Goal: Task Accomplishment & Management: Complete application form

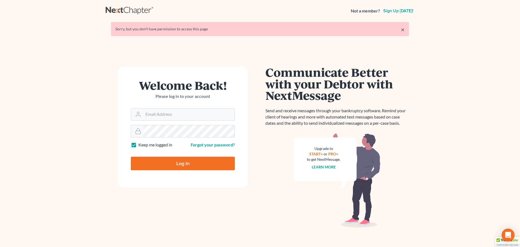
type input "[EMAIL_ADDRESS][DOMAIN_NAME]"
click at [186, 161] on input "Log In" at bounding box center [183, 164] width 104 height 14
type input "Thinking..."
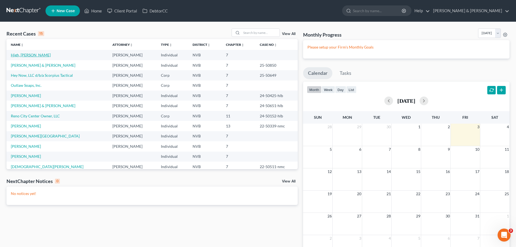
click at [25, 54] on link "High, [PERSON_NAME]" at bounding box center [31, 55] width 40 height 5
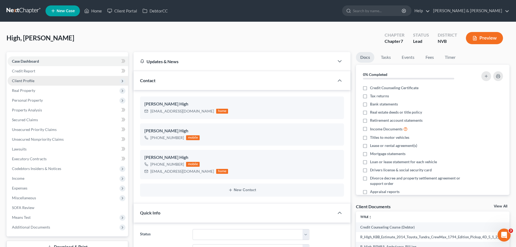
click at [30, 81] on span "Client Profile" at bounding box center [23, 80] width 22 height 5
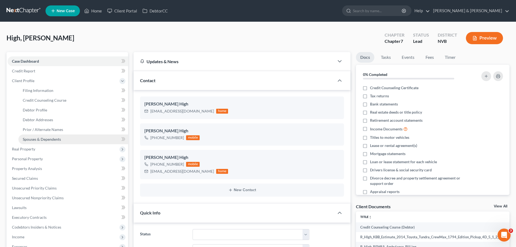
click at [47, 136] on link "Spouses & Dependents" at bounding box center [73, 139] width 110 height 10
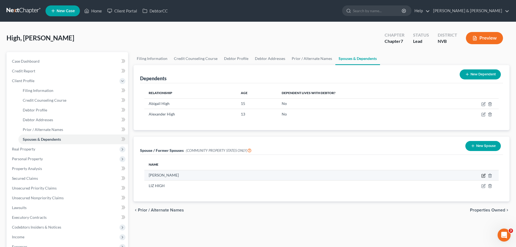
click at [483, 177] on icon "button" at bounding box center [483, 175] width 3 height 3
select select "5"
select select "31"
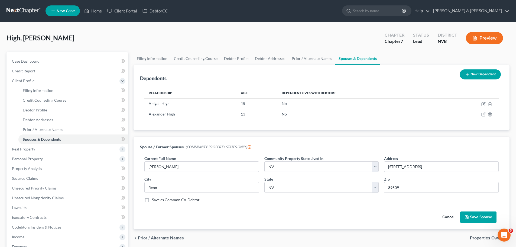
click at [443, 217] on button "Cancel" at bounding box center [449, 217] width 24 height 11
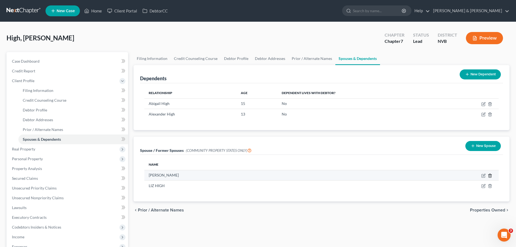
click at [491, 176] on icon "button" at bounding box center [490, 175] width 4 height 4
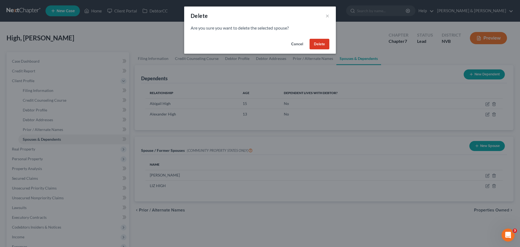
click at [317, 43] on button "Delete" at bounding box center [320, 44] width 20 height 11
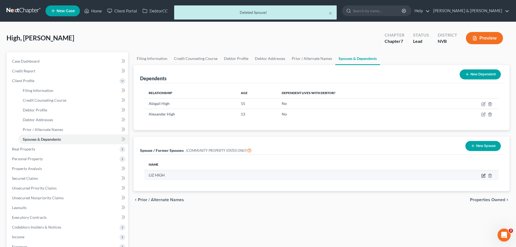
click at [483, 177] on icon "button" at bounding box center [484, 175] width 4 height 4
select select "5"
select select "31"
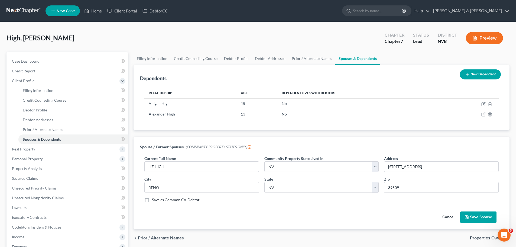
click at [454, 218] on button "Cancel" at bounding box center [449, 217] width 24 height 11
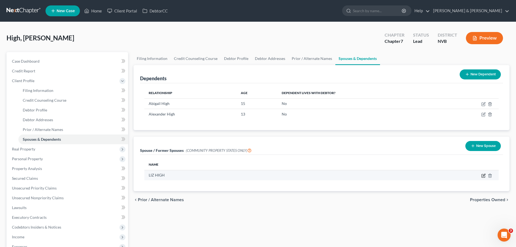
click at [483, 176] on icon "button" at bounding box center [484, 175] width 2 height 2
select select "5"
select select "31"
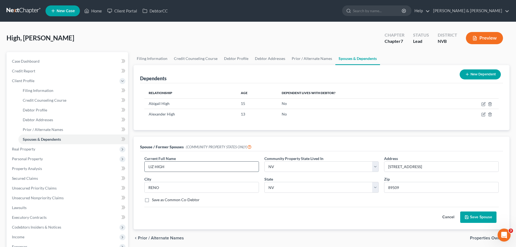
click at [175, 170] on input "LIZ HIGH" at bounding box center [202, 167] width 114 height 10
drag, startPoint x: 172, startPoint y: 170, endPoint x: 171, endPoint y: 166, distance: 3.9
click at [172, 171] on input "LIZ HIGH" at bounding box center [202, 167] width 114 height 10
click at [171, 166] on input "LIZ HIGH" at bounding box center [202, 167] width 114 height 10
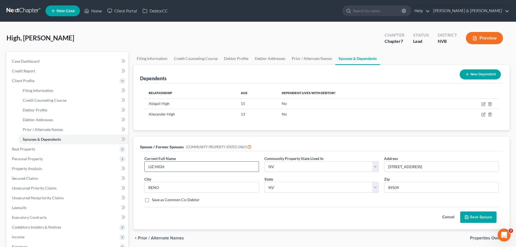
click at [170, 168] on input "LIZ HIGH" at bounding box center [202, 167] width 114 height 10
drag, startPoint x: 168, startPoint y: 166, endPoint x: 124, endPoint y: 168, distance: 43.4
click at [124, 168] on div "Petition Navigation Case Dashboard Payments Invoices Payments Payments Credit R…" at bounding box center [258, 189] width 509 height 274
type input "Liz High"
click at [400, 166] on input "[STREET_ADDRESS]" at bounding box center [442, 167] width 114 height 10
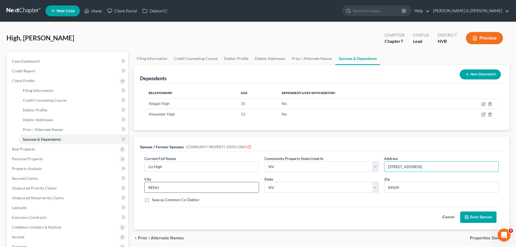
type input "[STREET_ADDRESS]"
click at [173, 190] on input "RENO" at bounding box center [202, 187] width 114 height 10
type input "Reno"
click at [469, 218] on icon "submit" at bounding box center [467, 217] width 4 height 4
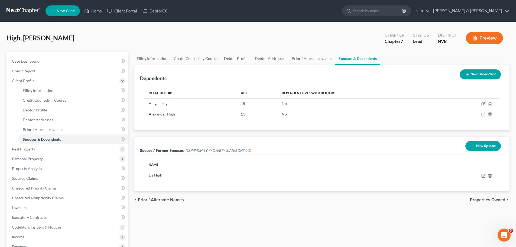
click at [491, 201] on span "Properties Owned" at bounding box center [487, 200] width 35 height 4
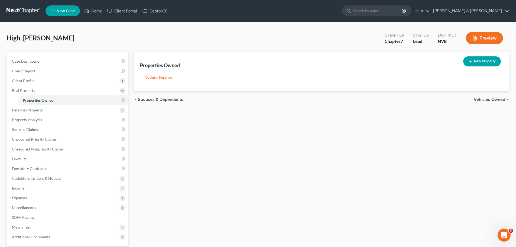
click at [488, 99] on span "Vehicles Owned" at bounding box center [489, 99] width 31 height 4
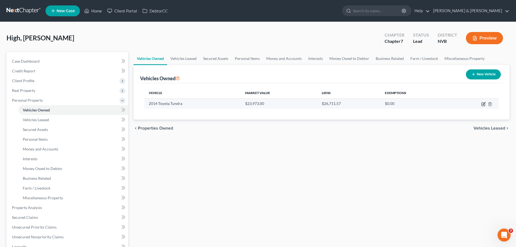
click at [485, 104] on icon "button" at bounding box center [484, 104] width 4 height 4
select select "0"
select select "12"
select select "2"
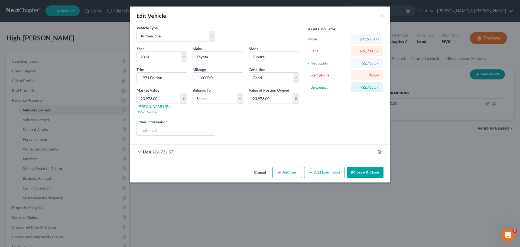
click at [321, 167] on button "Add Exemption" at bounding box center [324, 172] width 40 height 11
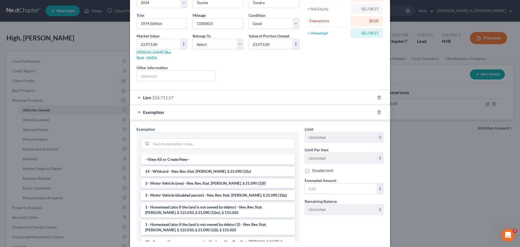
scroll to position [81, 0]
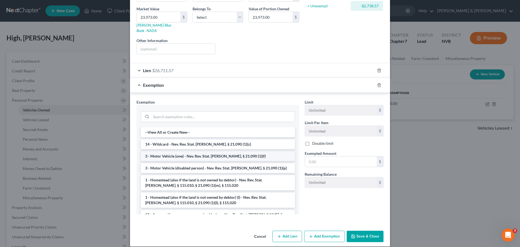
click at [197, 151] on li "3 - Motor Vehicle (one) - Nev. Rev. Stat. [PERSON_NAME]. § 21.090 (1)(f)" at bounding box center [218, 156] width 154 height 10
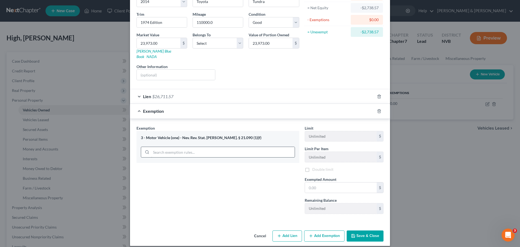
scroll to position [56, 0]
click at [359, 232] on button "Save & Close" at bounding box center [365, 235] width 37 height 11
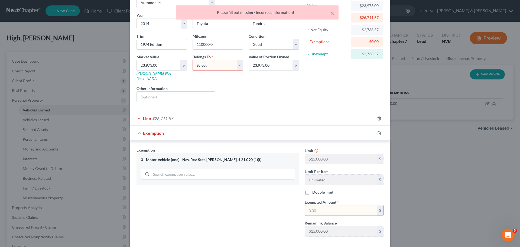
scroll to position [2, 0]
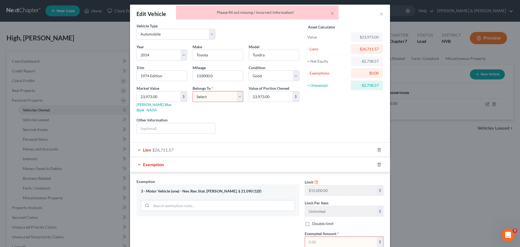
click at [238, 97] on select "Select Debtor 1 Only Debtor 2 Only Debtor 1 And Debtor 2 Only At Least One Of T…" at bounding box center [218, 96] width 51 height 11
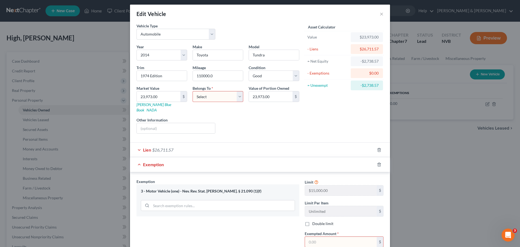
select select "0"
click at [193, 91] on select "Select Debtor 1 Only Debtor 2 Only Debtor 1 And Debtor 2 Only At Least One Of T…" at bounding box center [218, 96] width 51 height 11
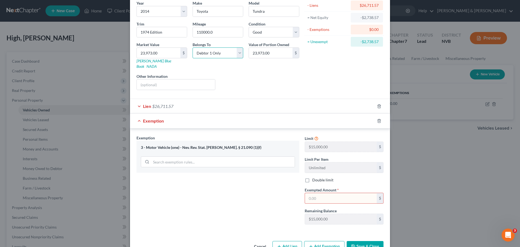
scroll to position [56, 0]
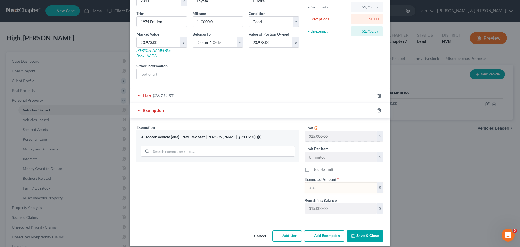
click at [349, 182] on input "text" at bounding box center [341, 187] width 72 height 10
click at [436, 154] on div "Edit Vehicle × Vehicle Type Select Automobile Truck Trailer Watercraft Aircraft…" at bounding box center [260, 123] width 520 height 247
click at [314, 125] on icon at bounding box center [316, 127] width 4 height 5
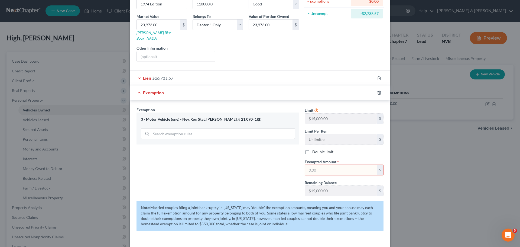
scroll to position [83, 0]
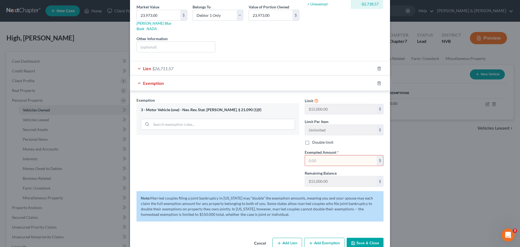
click at [246, 163] on div "Exemption Set must be selected for CA. Exemption * 3 - Motor Vehicle (one) - Ne…" at bounding box center [218, 144] width 168 height 94
click at [326, 155] on input "text" at bounding box center [341, 160] width 72 height 10
type input "15,000.00"
click at [255, 151] on div "Exemption Set must be selected for CA. Exemption * 3 - Motor Vehicle (one) - Ne…" at bounding box center [218, 144] width 168 height 94
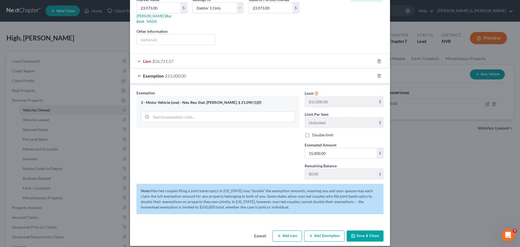
click at [363, 230] on button "Save & Close" at bounding box center [365, 235] width 37 height 11
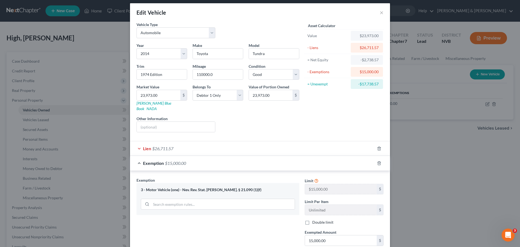
scroll to position [0, 0]
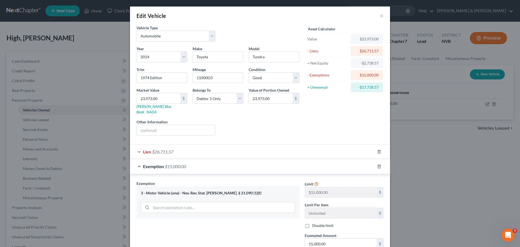
click at [135, 148] on div "Lien $26,711.57" at bounding box center [252, 151] width 245 height 14
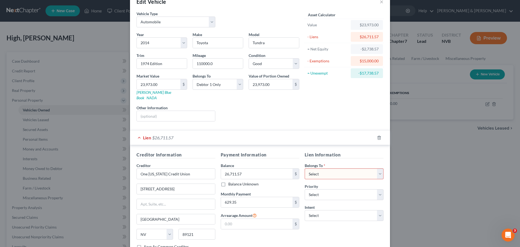
scroll to position [27, 0]
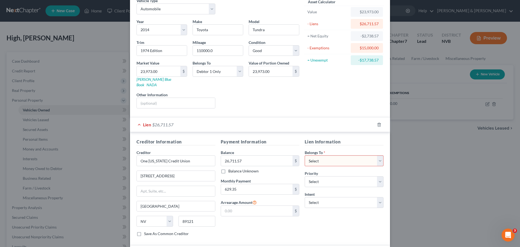
click at [379, 155] on select "Select Debtor 1 Only Debtor 2 Only Debtor 1 And Debtor 2 Only At Least One Of T…" at bounding box center [344, 160] width 79 height 11
select select "0"
click at [305, 155] on select "Select Debtor 1 Only Debtor 2 Only Debtor 1 And Debtor 2 Only At Least One Of T…" at bounding box center [344, 160] width 79 height 11
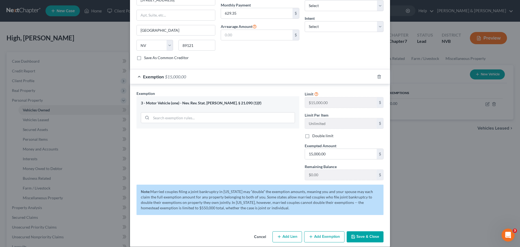
scroll to position [204, 0]
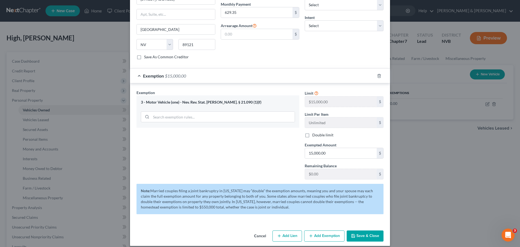
click at [366, 231] on button "Save & Close" at bounding box center [365, 235] width 37 height 11
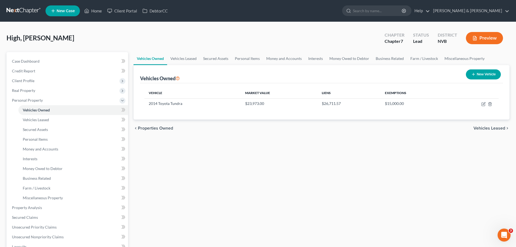
click at [481, 130] on span "Vehicles Leased" at bounding box center [490, 128] width 32 height 4
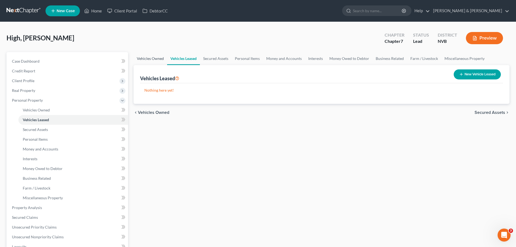
click at [151, 62] on link "Vehicles Owned" at bounding box center [151, 58] width 34 height 13
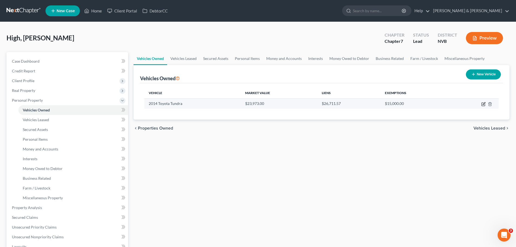
click at [482, 105] on icon "button" at bounding box center [484, 104] width 4 height 4
select select "0"
select select "12"
select select "2"
select select "0"
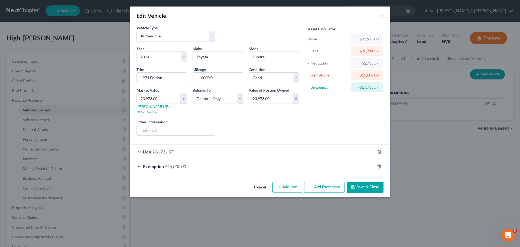
click at [140, 144] on div "Lien $26,711.57" at bounding box center [252, 151] width 245 height 14
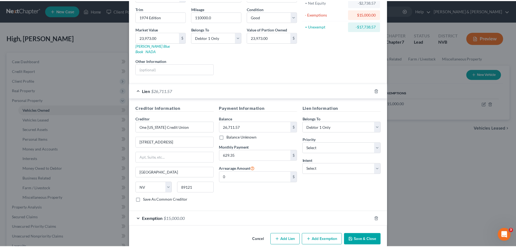
scroll to position [65, 0]
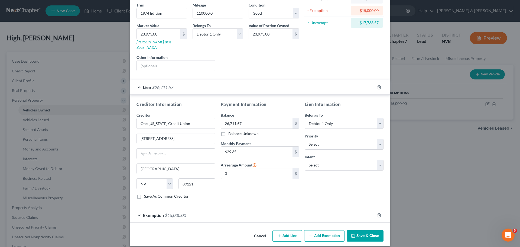
click at [260, 231] on button "Cancel" at bounding box center [260, 236] width 21 height 11
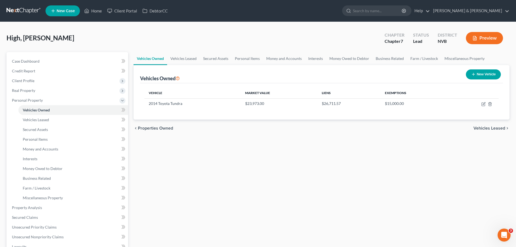
click at [495, 126] on span "Vehicles Leased" at bounding box center [490, 128] width 32 height 4
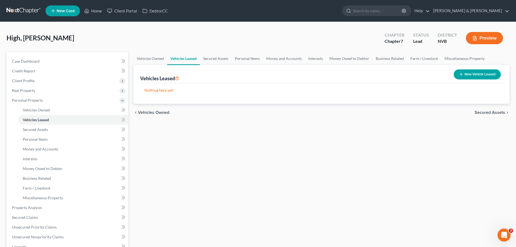
click at [495, 113] on span "Secured Assets" at bounding box center [490, 112] width 31 height 4
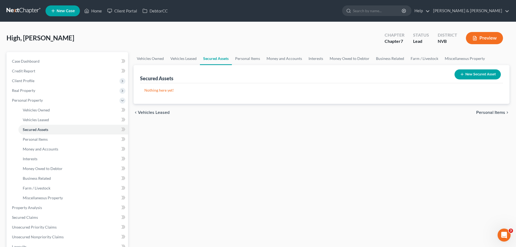
click at [493, 113] on span "Personal Items" at bounding box center [491, 112] width 29 height 4
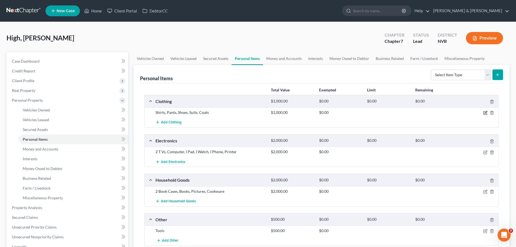
click at [484, 113] on icon "button" at bounding box center [486, 113] width 4 height 4
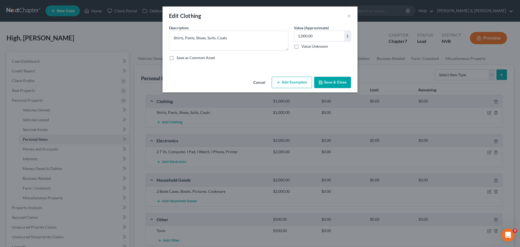
click at [288, 85] on button "Add Exemption" at bounding box center [292, 82] width 40 height 11
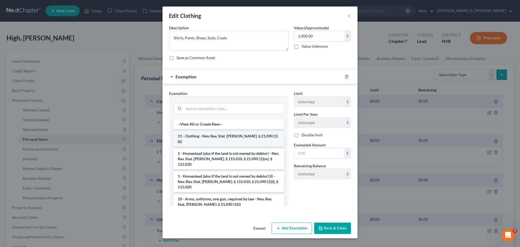
click at [230, 135] on li "11 - Clothing - Nev. Rev. Stat. [PERSON_NAME]. § 21.090 (1)(b)" at bounding box center [228, 138] width 111 height 15
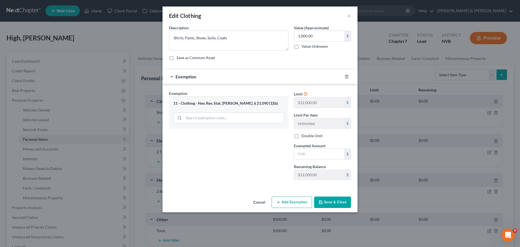
click at [337, 205] on button "Save & Close" at bounding box center [332, 202] width 37 height 11
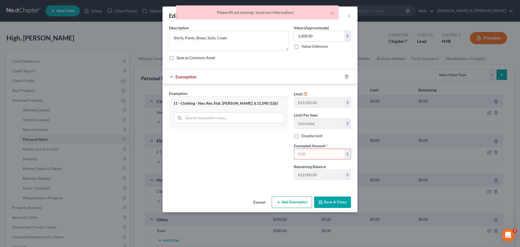
click at [311, 154] on input "text" at bounding box center [319, 154] width 50 height 10
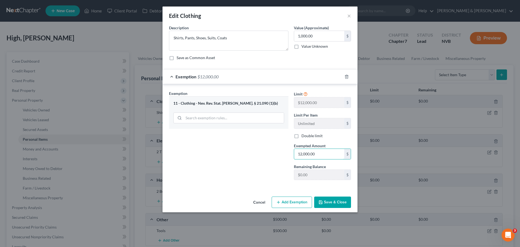
type input "12,000.00"
click at [338, 199] on button "Save & Close" at bounding box center [332, 202] width 37 height 11
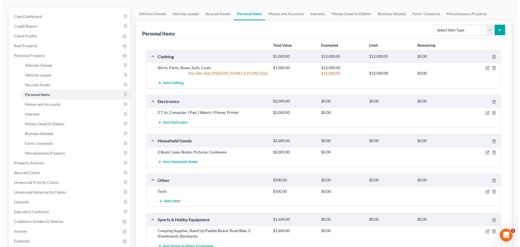
scroll to position [54, 0]
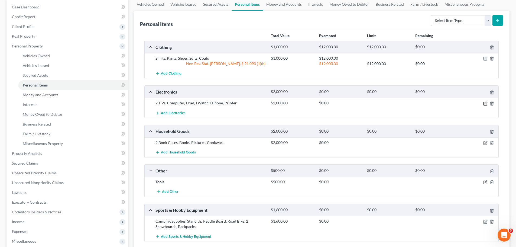
click at [485, 105] on icon "button" at bounding box center [486, 103] width 4 height 4
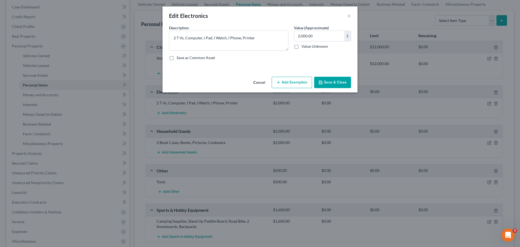
click at [290, 83] on button "Add Exemption" at bounding box center [292, 82] width 40 height 11
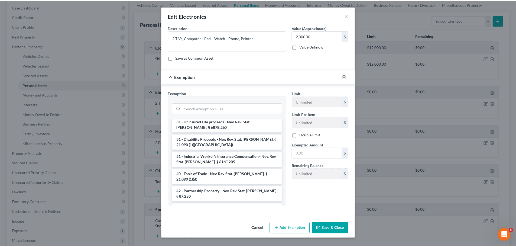
scroll to position [732, 0]
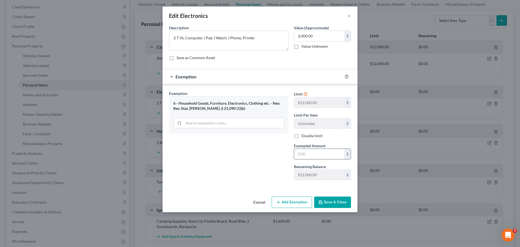
click at [312, 154] on input "text" at bounding box center [319, 154] width 50 height 10
type input "12,000.00"
click at [262, 176] on div "Exemption Set must be selected for CA. Exemption * 6 - Household Goods, Furnitu…" at bounding box center [228, 138] width 125 height 94
click at [340, 205] on button "Save & Close" at bounding box center [332, 202] width 37 height 11
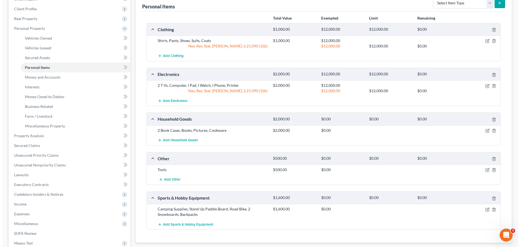
scroll to position [81, 0]
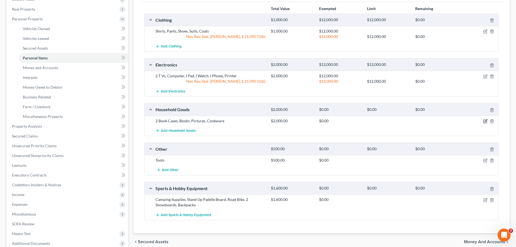
click at [485, 122] on icon "button" at bounding box center [486, 120] width 2 height 2
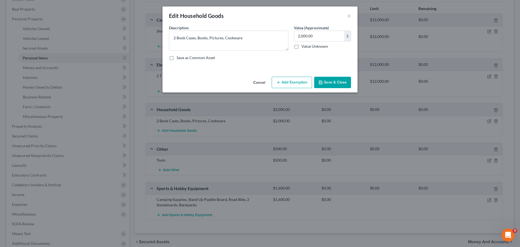
click at [295, 83] on button "Add Exemption" at bounding box center [292, 82] width 40 height 11
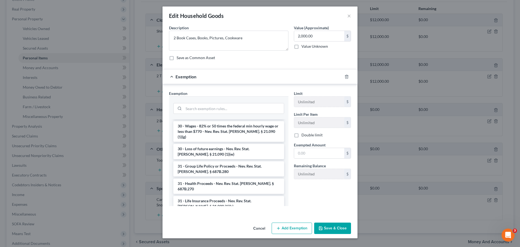
scroll to position [705, 0]
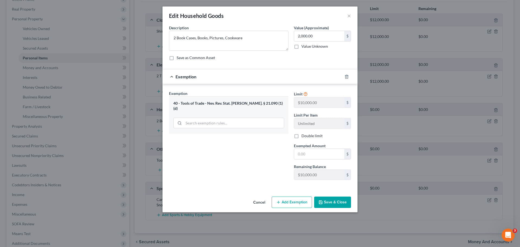
click at [258, 201] on button "Cancel" at bounding box center [259, 202] width 21 height 11
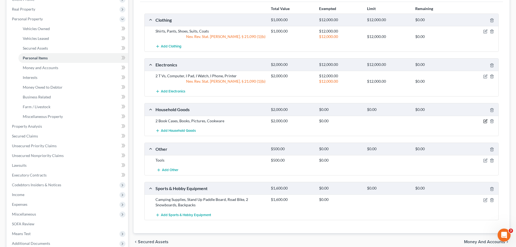
click at [484, 120] on icon "button" at bounding box center [485, 121] width 3 height 3
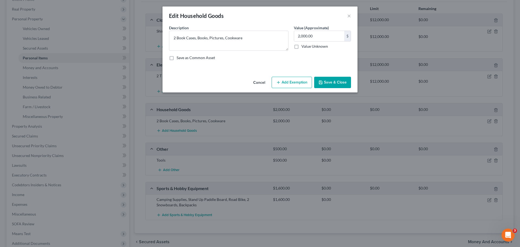
click at [281, 84] on button "Add Exemption" at bounding box center [292, 82] width 40 height 11
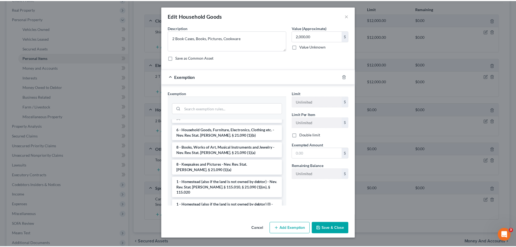
scroll to position [0, 0]
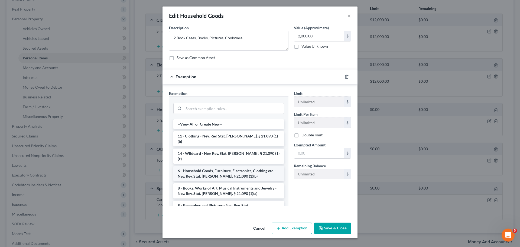
click at [249, 166] on li "6 - Household Goods, Furniture, Electronics, Clothing etc. - Nev. Rev. Stat. [P…" at bounding box center [228, 173] width 111 height 15
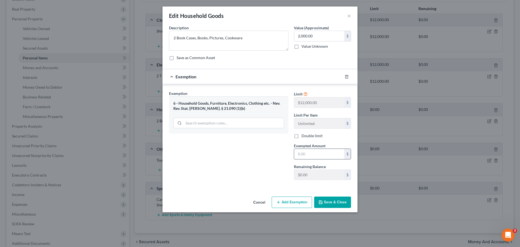
click at [316, 155] on input "text" at bounding box center [319, 154] width 50 height 10
type input "12,000.00"
click at [261, 163] on div "Exemption Set must be selected for CA. Exemption * 6 - Household Goods, Furnitu…" at bounding box center [228, 138] width 125 height 94
click at [346, 200] on button "Save & Close" at bounding box center [332, 202] width 37 height 11
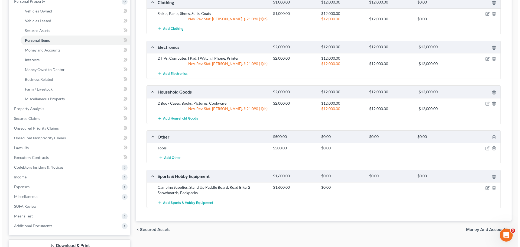
scroll to position [108, 0]
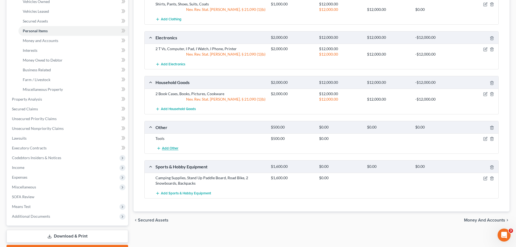
click at [163, 151] on button "Add Other" at bounding box center [168, 148] width 24 height 10
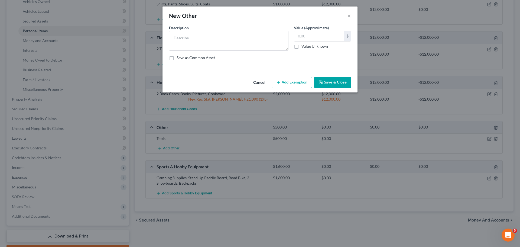
click at [304, 80] on button "Add Exemption" at bounding box center [292, 82] width 40 height 11
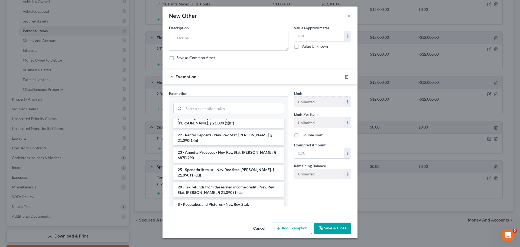
scroll to position [569, 0]
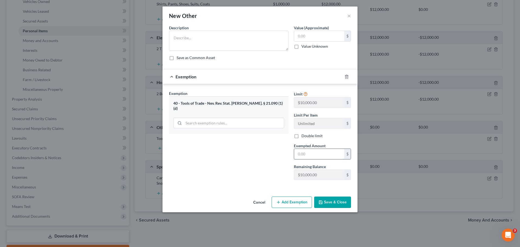
click at [310, 157] on input "text" at bounding box center [319, 154] width 50 height 10
type input "10,000.00"
click at [267, 160] on div "Exemption Set must be selected for CA. Exemption * 40 - Tools of Trade - Nev. R…" at bounding box center [228, 138] width 125 height 94
drag, startPoint x: 268, startPoint y: 103, endPoint x: 243, endPoint y: 105, distance: 25.3
click at [243, 105] on div "40 - Tools of Trade - Nev. Rev. Stat. [PERSON_NAME]. § 21.090 (1)(d)" at bounding box center [228, 106] width 111 height 10
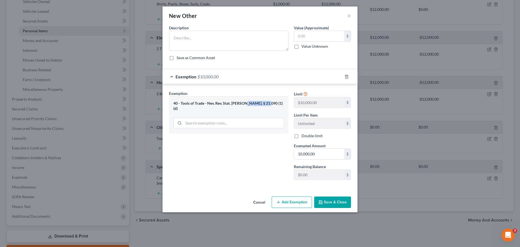
copy div "21.090 (1)(d)"
click at [343, 202] on button "Save & Close" at bounding box center [332, 202] width 37 height 11
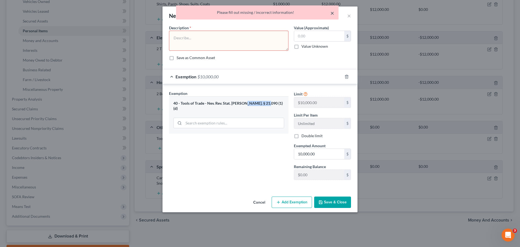
click at [334, 14] on button "×" at bounding box center [333, 13] width 4 height 7
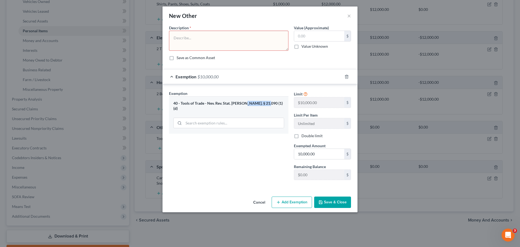
click at [258, 204] on button "Cancel" at bounding box center [259, 202] width 21 height 11
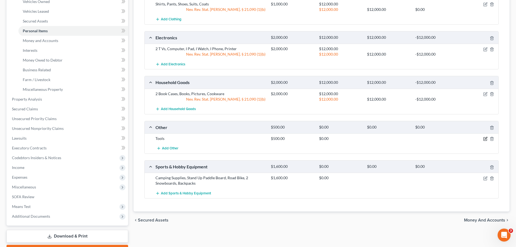
click at [485, 139] on icon "button" at bounding box center [486, 139] width 4 height 4
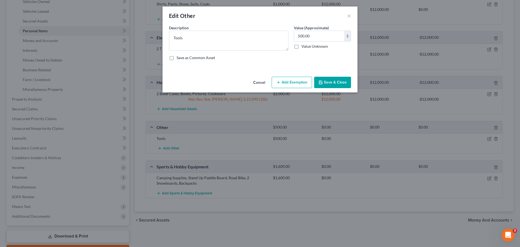
click at [284, 84] on button "Add Exemption" at bounding box center [292, 82] width 40 height 11
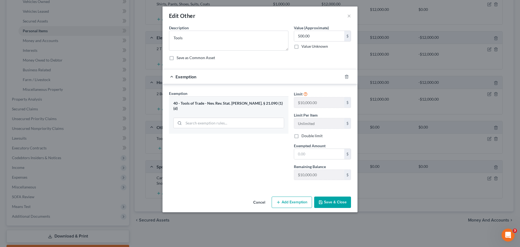
click at [339, 204] on button "Save & Close" at bounding box center [332, 202] width 37 height 11
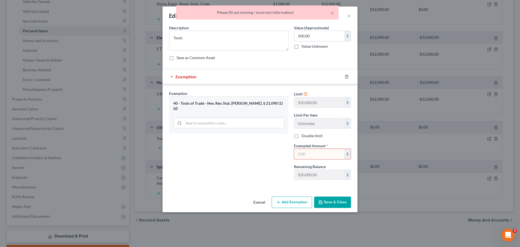
click at [317, 158] on input "text" at bounding box center [319, 154] width 50 height 10
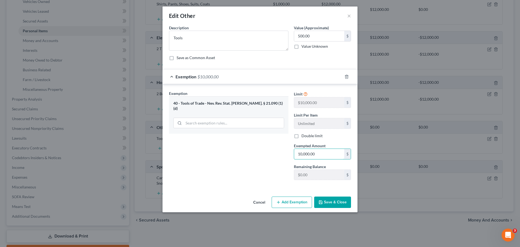
type input "10,000.00"
click at [244, 165] on div "Exemption Set must be selected for CA. Exemption * 40 - Tools of Trade - Nev. R…" at bounding box center [228, 138] width 125 height 94
click at [346, 201] on button "Save & Close" at bounding box center [332, 202] width 37 height 11
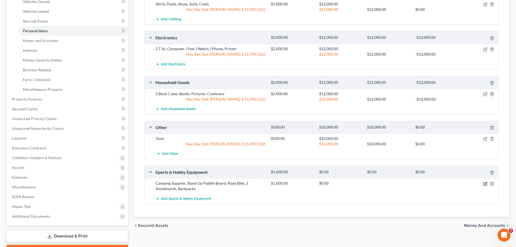
click at [485, 183] on icon "button" at bounding box center [486, 183] width 2 height 2
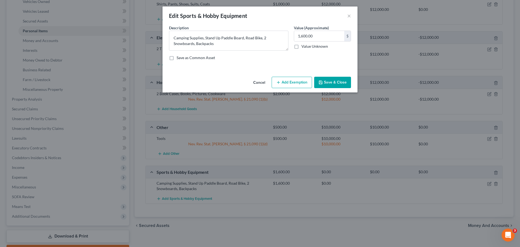
click at [303, 82] on button "Add Exemption" at bounding box center [292, 82] width 40 height 11
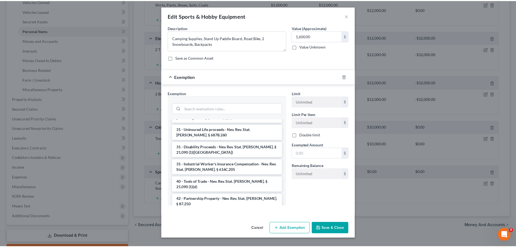
scroll to position [759, 0]
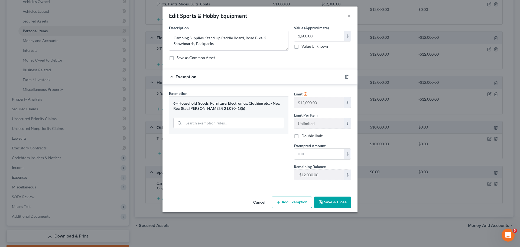
click at [320, 152] on input "text" at bounding box center [319, 154] width 50 height 10
type input "12,000.00"
click at [240, 153] on div "Exemption Set must be selected for CA. Exemption * 6 - Household Goods, Furnitu…" at bounding box center [228, 138] width 125 height 94
click at [343, 202] on button "Save & Close" at bounding box center [332, 202] width 37 height 11
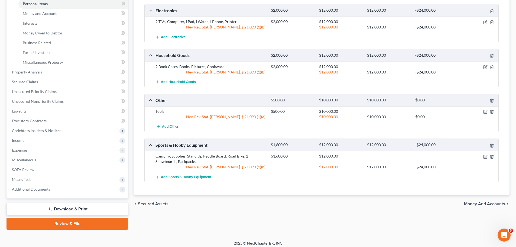
scroll to position [139, 0]
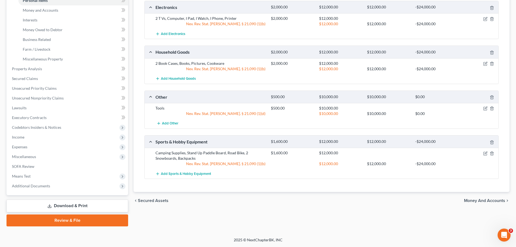
click at [482, 201] on span "Money and Accounts" at bounding box center [484, 200] width 41 height 4
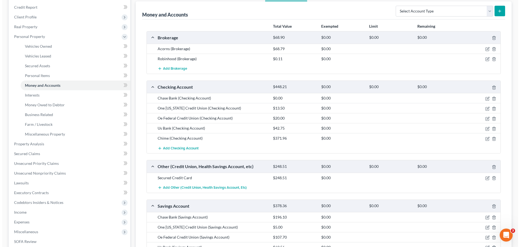
scroll to position [27, 0]
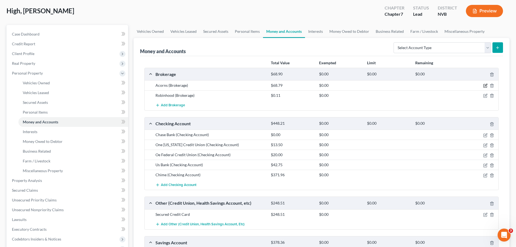
click at [486, 83] on icon "button" at bounding box center [486, 85] width 4 height 4
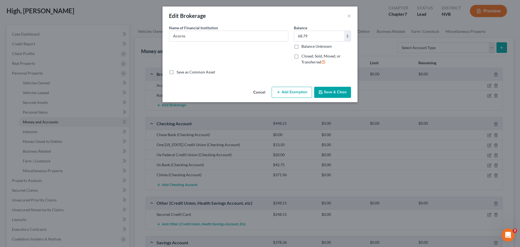
click at [291, 91] on button "Add Exemption" at bounding box center [292, 92] width 40 height 11
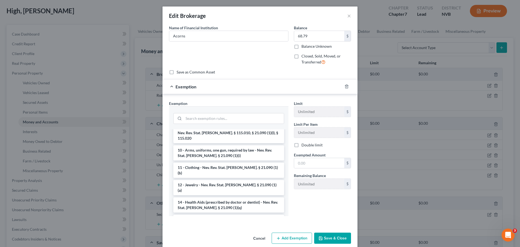
scroll to position [54, 0]
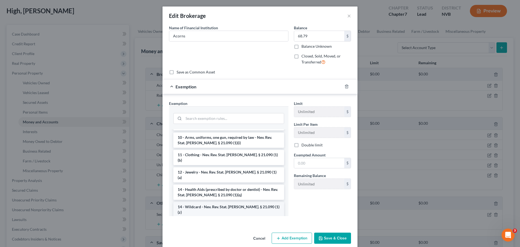
click at [232, 202] on li "14 - Wildcard - Nev. Rev. Stat. [PERSON_NAME]. § 21.090 (1)(z)" at bounding box center [228, 209] width 111 height 15
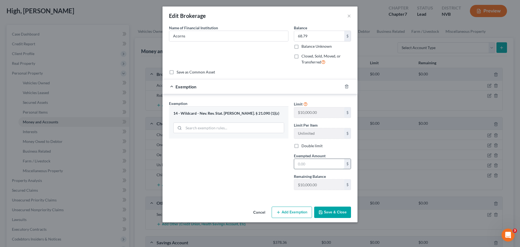
click at [324, 165] on input "text" at bounding box center [319, 164] width 50 height 10
type input "10,000.00"
click at [333, 215] on button "Save & Close" at bounding box center [332, 212] width 37 height 11
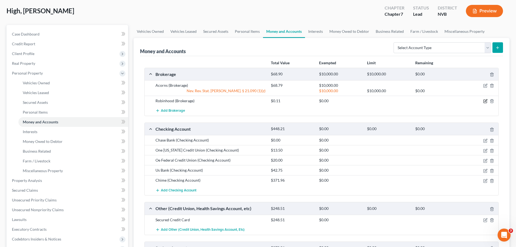
click at [484, 101] on icon "button" at bounding box center [486, 101] width 4 height 4
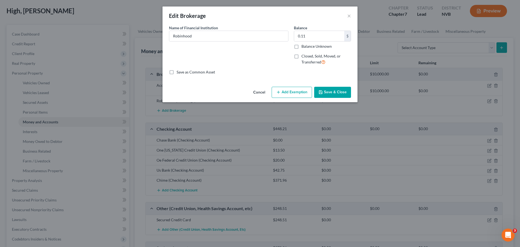
click at [291, 90] on button "Add Exemption" at bounding box center [292, 92] width 40 height 11
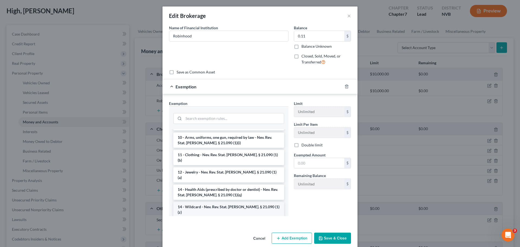
click at [240, 202] on li "14 - Wildcard - Nev. Rev. Stat. [PERSON_NAME]. § 21.090 (1)(z)" at bounding box center [228, 209] width 111 height 15
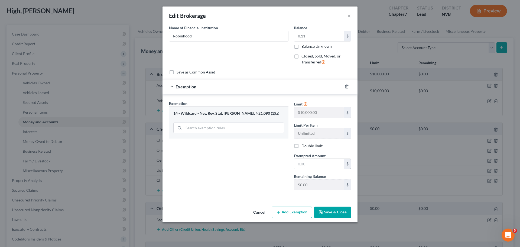
click at [313, 167] on input "text" at bounding box center [319, 164] width 50 height 10
type input "10,000.00"
click at [255, 163] on div "Exemption Set must be selected for CA. Exemption * 14 - Wildcard - Nev. Rev. St…" at bounding box center [228, 148] width 125 height 94
click at [338, 214] on button "Save & Close" at bounding box center [332, 212] width 37 height 11
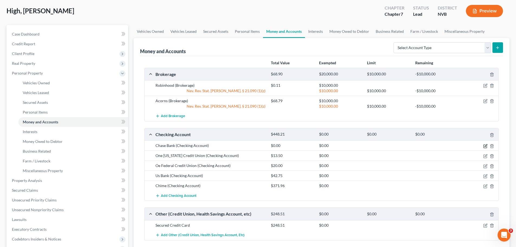
click at [487, 146] on icon "button" at bounding box center [486, 146] width 4 height 4
select select "19"
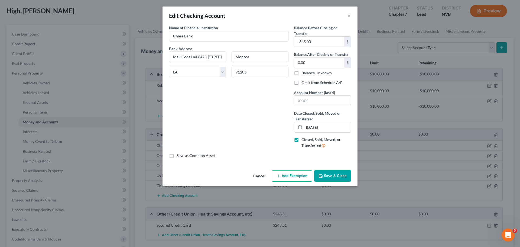
click at [300, 173] on button "Add Exemption" at bounding box center [292, 175] width 40 height 11
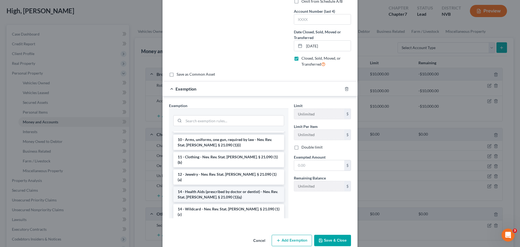
scroll to position [81, 0]
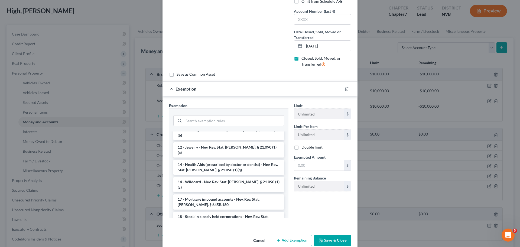
click at [237, 177] on li "14 - Wildcard - Nev. Rev. Stat. [PERSON_NAME]. § 21.090 (1)(z)" at bounding box center [228, 184] width 111 height 15
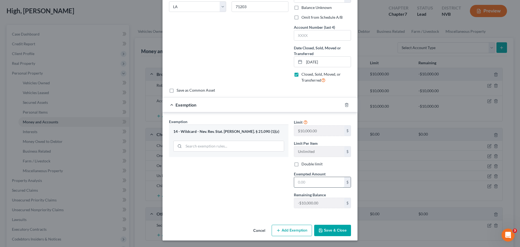
click at [314, 183] on input "text" at bounding box center [319, 182] width 50 height 10
type input "10,000.00"
click at [333, 231] on button "Save & Close" at bounding box center [332, 230] width 37 height 11
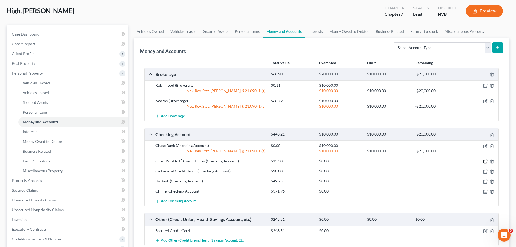
click at [486, 162] on icon "button" at bounding box center [486, 161] width 4 height 4
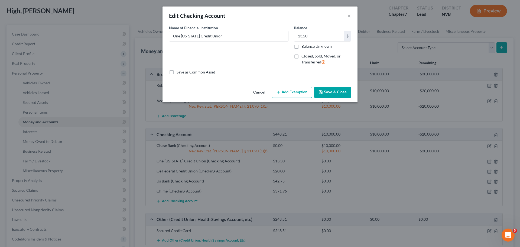
click at [282, 94] on button "Add Exemption" at bounding box center [292, 92] width 40 height 11
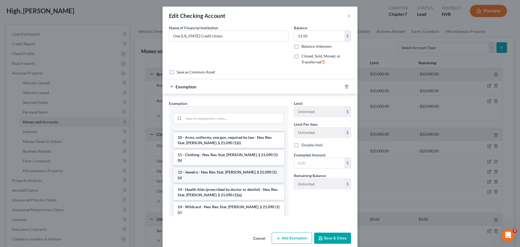
scroll to position [81, 0]
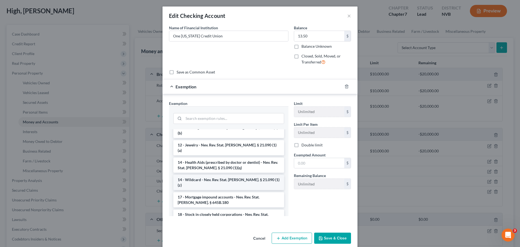
click at [227, 175] on li "14 - Wildcard - Nev. Rev. Stat. [PERSON_NAME]. § 21.090 (1)(z)" at bounding box center [228, 182] width 111 height 15
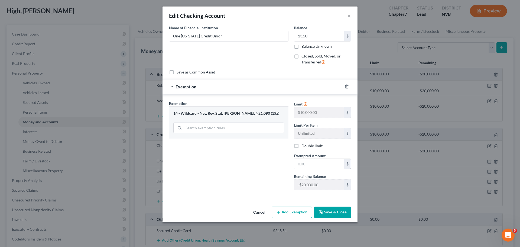
click at [321, 168] on input "text" at bounding box center [319, 164] width 50 height 10
type input "10,000.00"
click at [236, 176] on div "Exemption Set must be selected for CA. Exemption * 14 - Wildcard - Nev. Rev. St…" at bounding box center [228, 148] width 125 height 94
click at [336, 216] on button "Save & Close" at bounding box center [332, 212] width 37 height 11
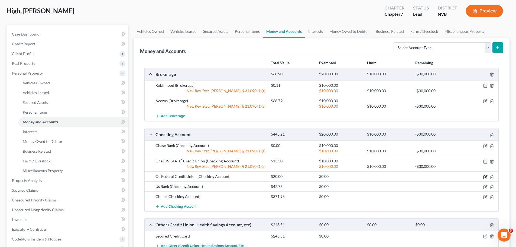
click at [485, 176] on icon "button" at bounding box center [486, 177] width 4 height 4
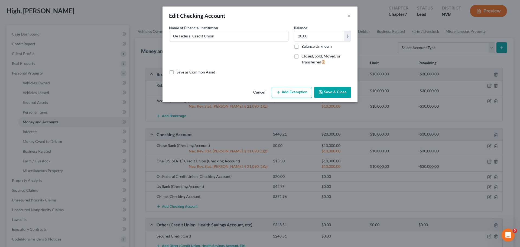
click at [295, 94] on button "Add Exemption" at bounding box center [292, 92] width 40 height 11
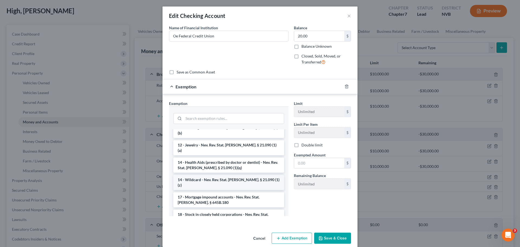
click at [210, 175] on li "14 - Wildcard - Nev. Rev. Stat. [PERSON_NAME]. § 21.090 (1)(z)" at bounding box center [228, 182] width 111 height 15
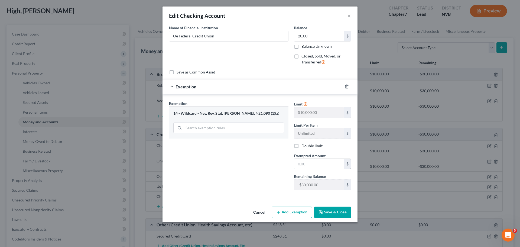
click at [328, 164] on input "text" at bounding box center [319, 164] width 50 height 10
type input "10,000.00"
click at [343, 214] on button "Save & Close" at bounding box center [332, 212] width 37 height 11
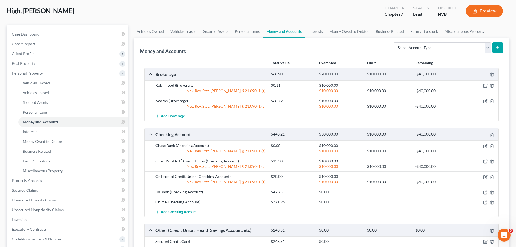
click at [488, 191] on icon "button" at bounding box center [486, 192] width 4 height 4
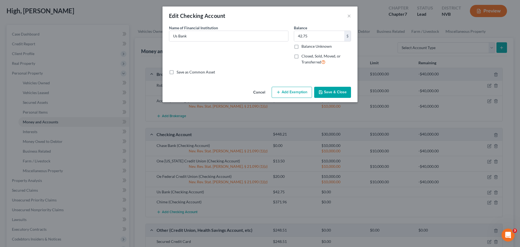
click at [291, 95] on button "Add Exemption" at bounding box center [292, 92] width 40 height 11
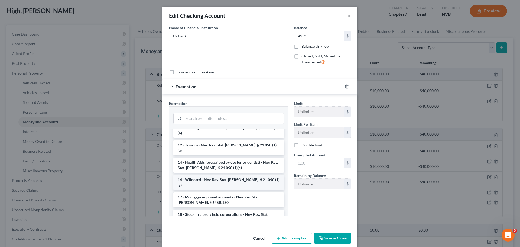
click at [221, 175] on li "14 - Wildcard - Nev. Rev. Stat. [PERSON_NAME]. § 21.090 (1)(z)" at bounding box center [228, 182] width 111 height 15
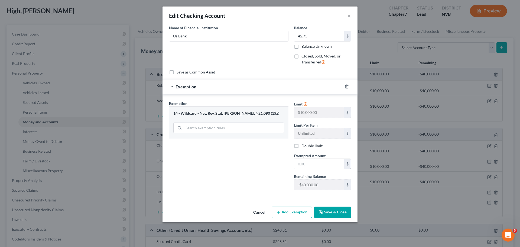
click at [308, 160] on input "text" at bounding box center [319, 164] width 50 height 10
type input "10,000.00"
click at [333, 214] on button "Save & Close" at bounding box center [332, 212] width 37 height 11
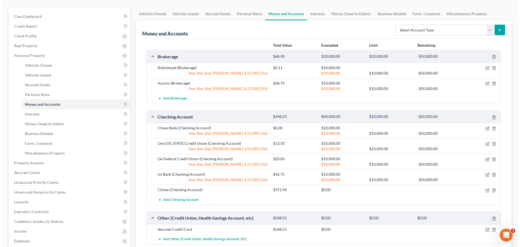
scroll to position [54, 0]
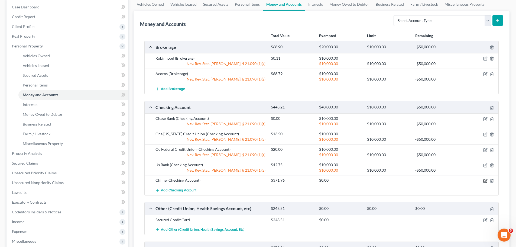
click at [485, 180] on icon "button" at bounding box center [486, 180] width 2 height 2
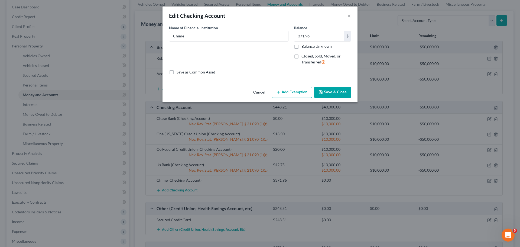
click at [288, 89] on button "Add Exemption" at bounding box center [292, 92] width 40 height 11
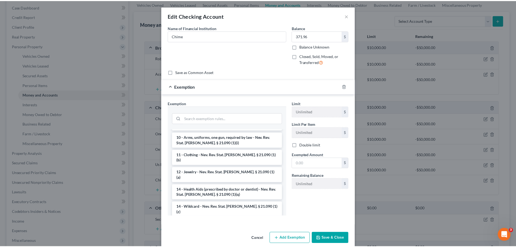
scroll to position [81, 0]
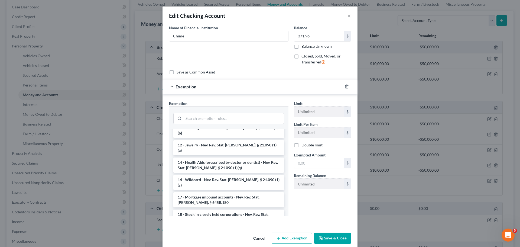
click at [223, 175] on li "14 - Wildcard - Nev. Rev. Stat. [PERSON_NAME]. § 21.090 (1)(z)" at bounding box center [228, 182] width 111 height 15
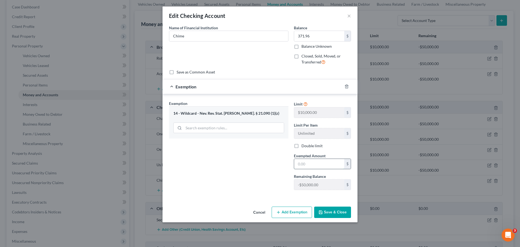
click at [301, 163] on input "text" at bounding box center [319, 164] width 50 height 10
type input "10,000.00"
click at [268, 175] on div "Exemption Set must be selected for CA. Exemption * 14 - Wildcard - Nev. Rev. St…" at bounding box center [228, 148] width 125 height 94
click at [333, 218] on div "Cancel Add Exemption Save & Close" at bounding box center [260, 213] width 195 height 18
click at [332, 214] on button "Save & Close" at bounding box center [332, 212] width 37 height 11
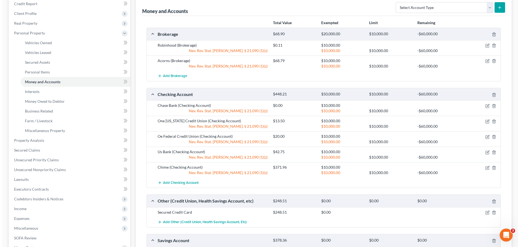
scroll to position [54, 0]
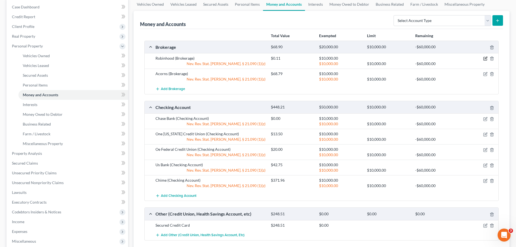
click at [487, 58] on icon "button" at bounding box center [486, 58] width 2 height 2
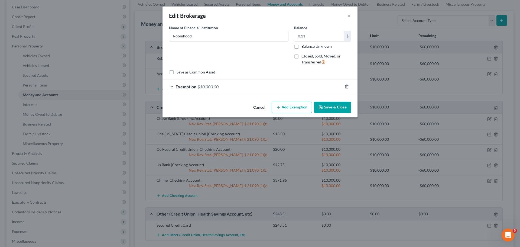
click at [171, 88] on div "Exemption $10,000.00" at bounding box center [253, 86] width 180 height 14
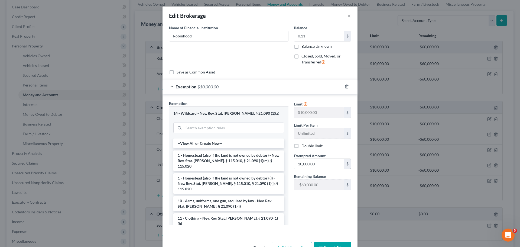
click at [322, 165] on input "10,000.00" at bounding box center [319, 164] width 50 height 10
type input "0.11"
click at [334, 202] on div "Limit $10,000.00 $ Limit Per Item Unlimited $ Double limit Exempted Amount * 0.…" at bounding box center [322, 165] width 63 height 129
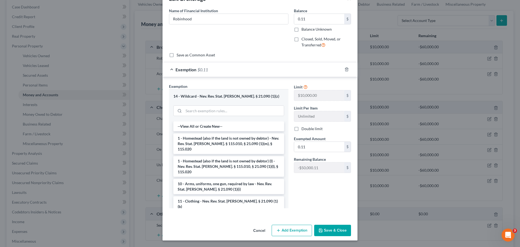
click at [323, 232] on button "Save & Close" at bounding box center [332, 230] width 37 height 11
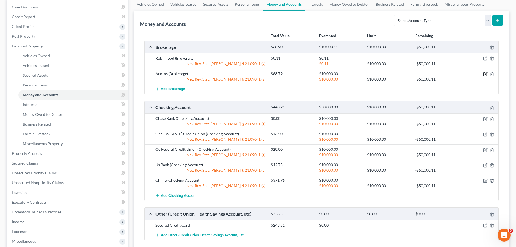
click at [486, 75] on icon "button" at bounding box center [486, 74] width 4 height 4
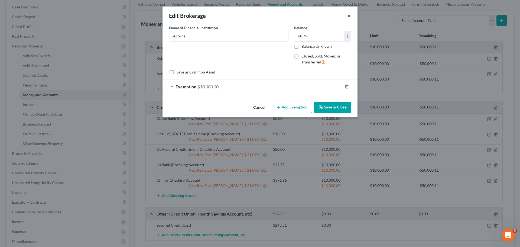
click at [350, 17] on button "×" at bounding box center [350, 15] width 4 height 7
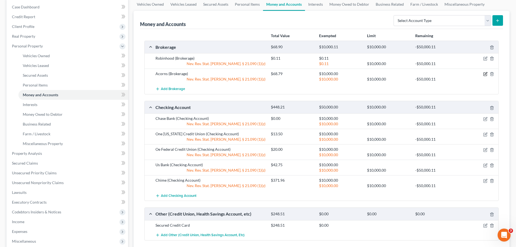
click at [484, 73] on icon "button" at bounding box center [486, 74] width 4 height 4
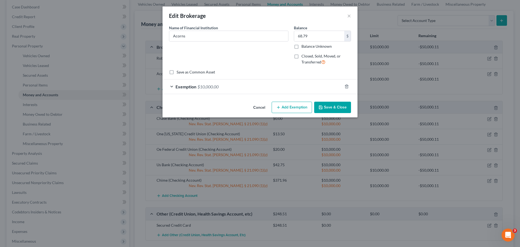
click at [178, 87] on span "Exemption" at bounding box center [186, 86] width 21 height 5
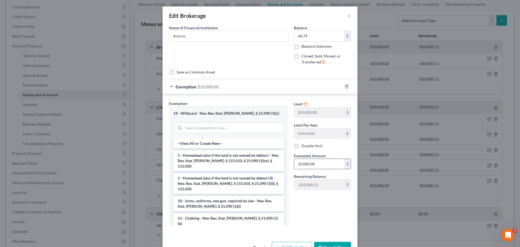
click at [322, 161] on input "10,000.00" at bounding box center [319, 164] width 50 height 10
type input "68.79"
click at [322, 202] on div "Limit $10,000.00 $ Limit Per Item Unlimited $ Double limit Exempted Amount * 68…" at bounding box center [322, 165] width 63 height 129
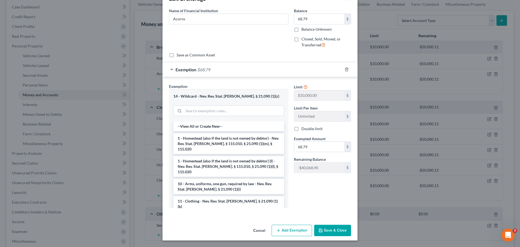
click at [336, 227] on button "Save & Close" at bounding box center [332, 230] width 37 height 11
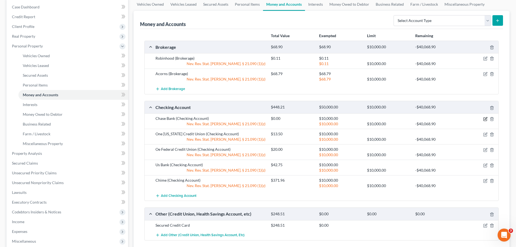
click at [485, 119] on icon "button" at bounding box center [486, 119] width 4 height 4
select select "19"
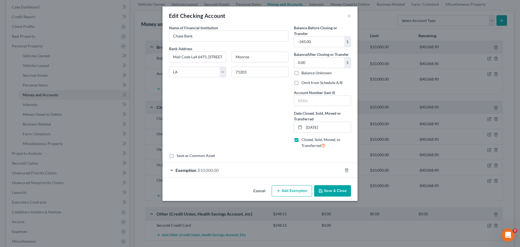
click at [250, 168] on div "Exemption $10,000.00" at bounding box center [253, 170] width 180 height 14
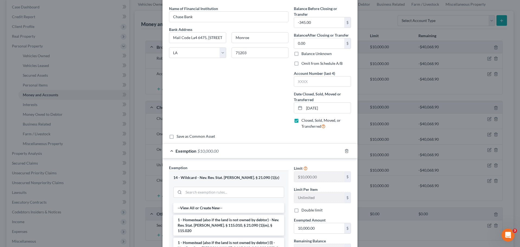
scroll to position [54, 0]
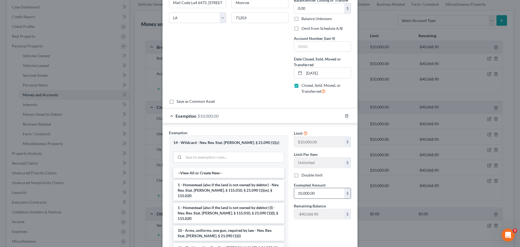
click at [328, 195] on input "10,000.00" at bounding box center [319, 193] width 50 height 10
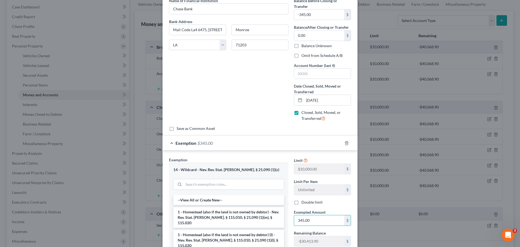
type input "345.00"
click at [289, 213] on div "Exemption Set must be selected for CA. Exemption * 14 - Wildcard - Nev. Rev. St…" at bounding box center [228, 221] width 125 height 129
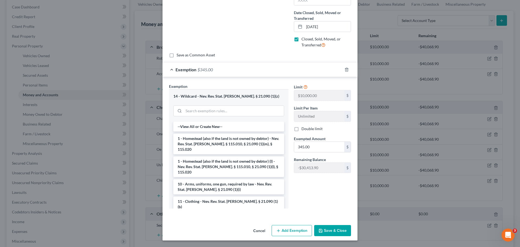
click at [325, 233] on button "Save & Close" at bounding box center [332, 230] width 37 height 11
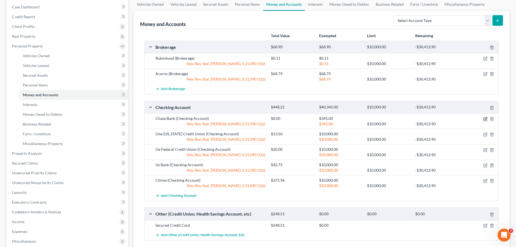
click at [484, 120] on icon "button" at bounding box center [486, 119] width 4 height 4
select select "19"
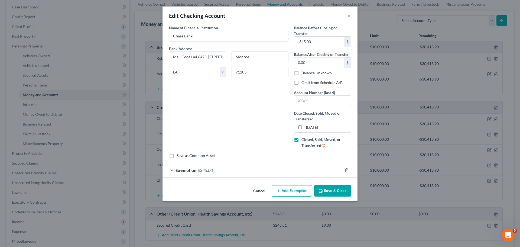
click at [186, 171] on span "Exemption" at bounding box center [186, 170] width 21 height 5
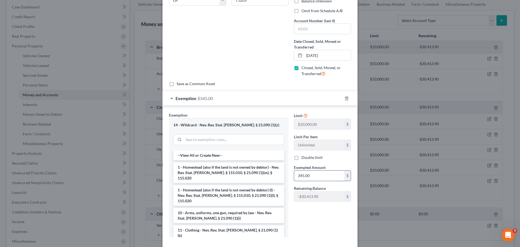
scroll to position [81, 0]
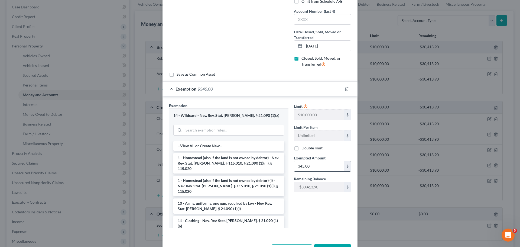
click at [309, 165] on input "345.00" at bounding box center [319, 166] width 50 height 10
type input "0.00"
click at [320, 201] on div "Limit $10,000.00 $ Limit Per Item Unlimited $ Double limit Exempted Amount * 0.…" at bounding box center [322, 167] width 63 height 129
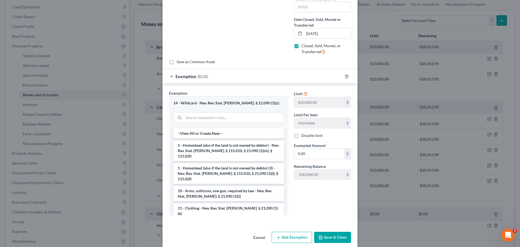
scroll to position [101, 0]
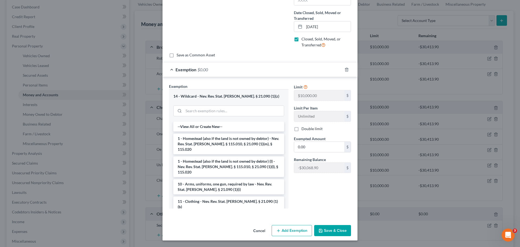
click at [329, 229] on button "Save & Close" at bounding box center [332, 230] width 37 height 11
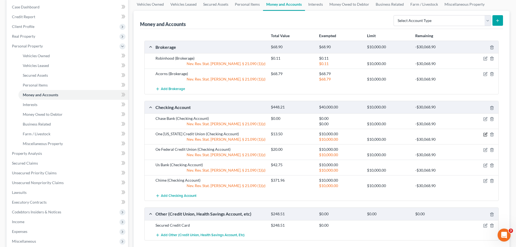
click at [485, 134] on icon "button" at bounding box center [486, 134] width 4 height 4
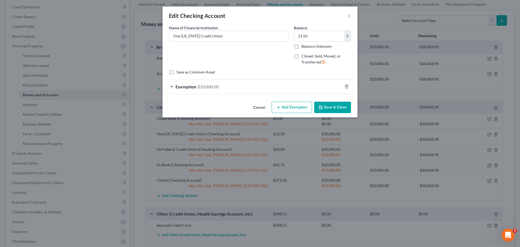
click at [179, 88] on span "Exemption" at bounding box center [186, 86] width 21 height 5
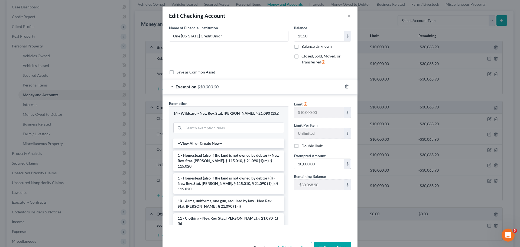
click at [331, 162] on input "10,000.00" at bounding box center [319, 164] width 50 height 10
type input "13.50"
drag, startPoint x: 311, startPoint y: 197, endPoint x: 311, endPoint y: 203, distance: 6.0
click at [311, 197] on div "Limit $10,000.00 $ Limit Per Item Unlimited $ Double limit Exempted Amount * 13…" at bounding box center [322, 165] width 63 height 129
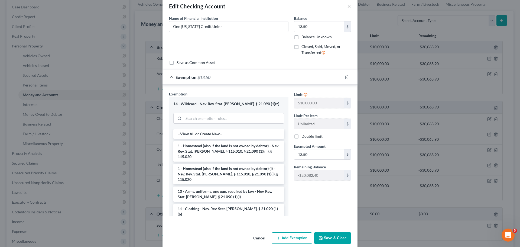
scroll to position [17, 0]
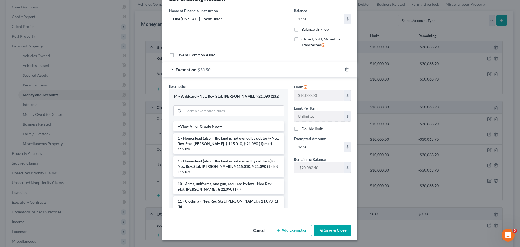
click at [325, 232] on button "Save & Close" at bounding box center [332, 230] width 37 height 11
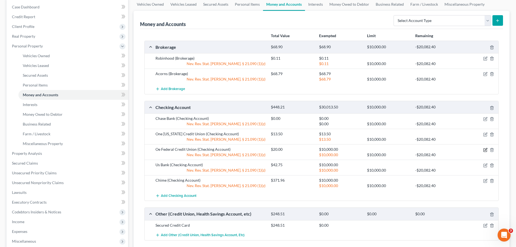
click at [485, 150] on icon "button" at bounding box center [486, 149] width 2 height 2
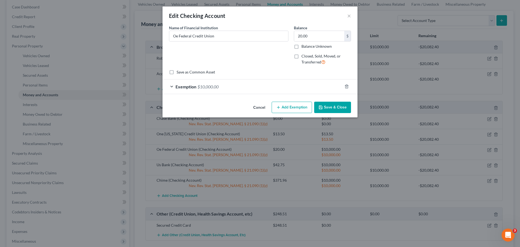
click at [303, 84] on div "Exemption $10,000.00" at bounding box center [253, 86] width 180 height 14
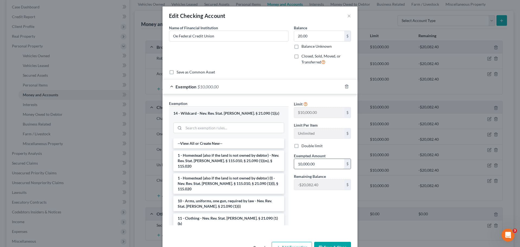
click at [316, 165] on input "10,000.00" at bounding box center [319, 164] width 50 height 10
type input "20.00"
click at [311, 198] on div "Limit $10,000.00 $ Limit Per Item Unlimited $ Double limit Exempted Amount * 20…" at bounding box center [322, 165] width 63 height 129
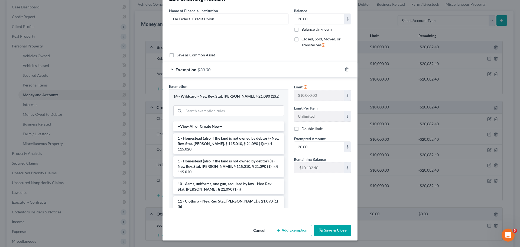
click at [329, 227] on button "Save & Close" at bounding box center [332, 230] width 37 height 11
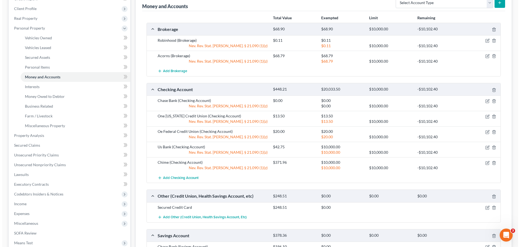
scroll to position [81, 0]
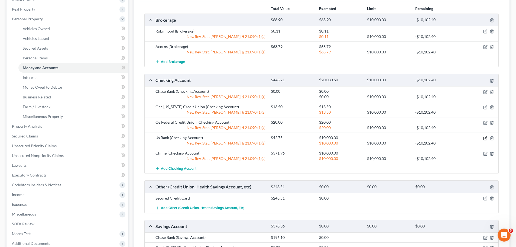
click at [485, 138] on icon "button" at bounding box center [486, 137] width 2 height 2
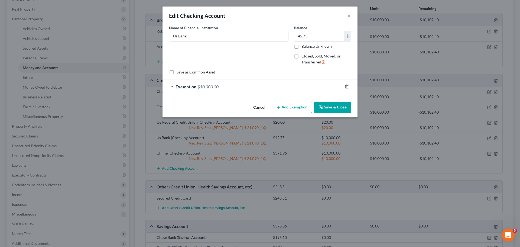
click at [197, 88] on div "Exemption $10,000.00" at bounding box center [253, 86] width 180 height 14
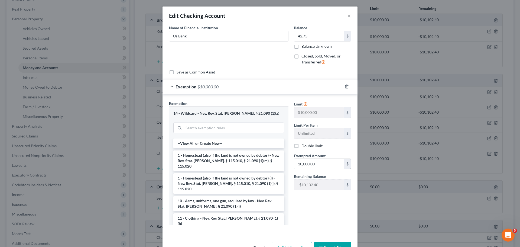
click at [318, 164] on input "10,000.00" at bounding box center [319, 164] width 50 height 10
type input "42.75"
click at [329, 212] on div "Limit $10,000.00 $ Limit Per Item Unlimited $ Double limit Exempted Amount * 42…" at bounding box center [322, 165] width 63 height 129
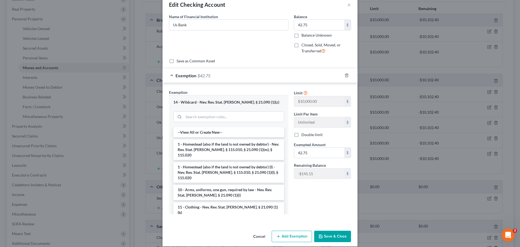
scroll to position [17, 0]
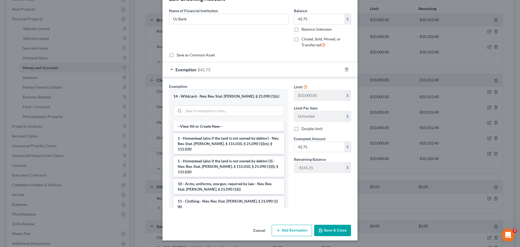
click at [324, 233] on button "Save & Close" at bounding box center [332, 230] width 37 height 11
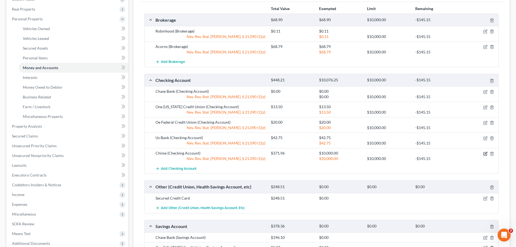
click at [485, 152] on icon "button" at bounding box center [485, 153] width 3 height 3
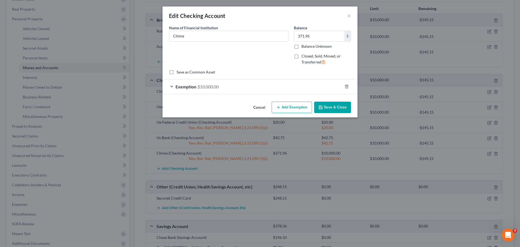
click at [211, 88] on span "$10,000.00" at bounding box center [208, 86] width 21 height 5
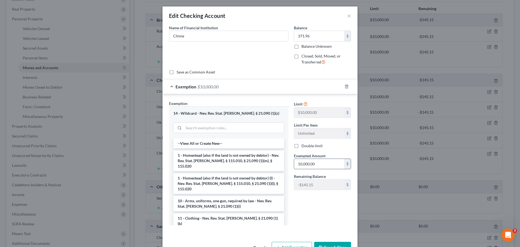
click at [318, 166] on input "10,000.00" at bounding box center [319, 164] width 50 height 10
type input "371.96"
click at [315, 218] on div "Limit $10,000.00 $ Limit Per Item Unlimited $ Double limit Exempted Amount * 37…" at bounding box center [322, 165] width 63 height 129
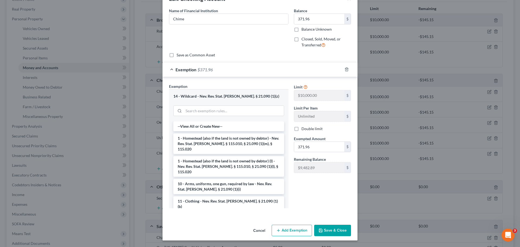
click at [335, 224] on div "Cancel Add Exemption Save & Close" at bounding box center [260, 232] width 195 height 18
click at [335, 227] on button "Save & Close" at bounding box center [332, 230] width 37 height 11
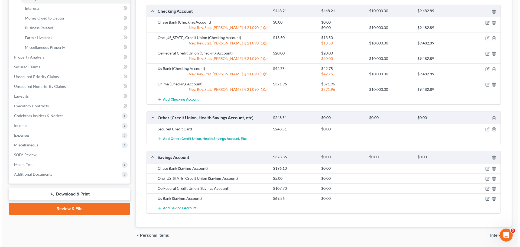
scroll to position [163, 0]
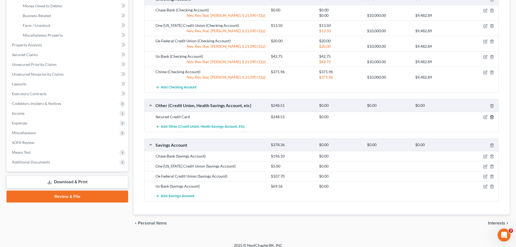
click at [490, 118] on icon "button" at bounding box center [492, 117] width 4 height 4
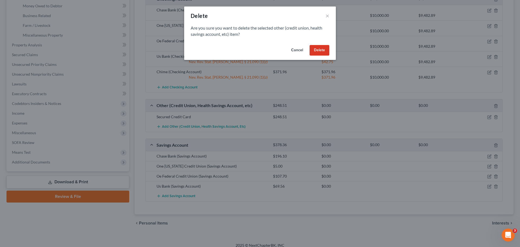
click at [294, 53] on button "Cancel" at bounding box center [297, 50] width 21 height 11
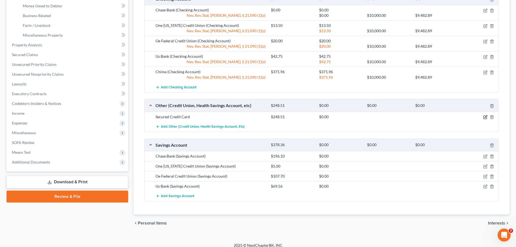
click at [484, 115] on icon "button" at bounding box center [486, 117] width 4 height 4
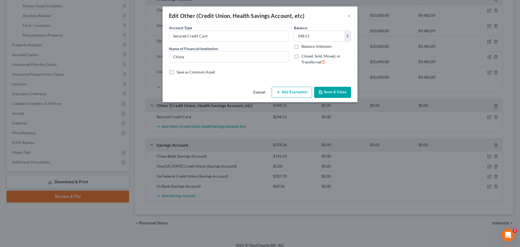
click at [299, 91] on button "Add Exemption" at bounding box center [292, 92] width 40 height 11
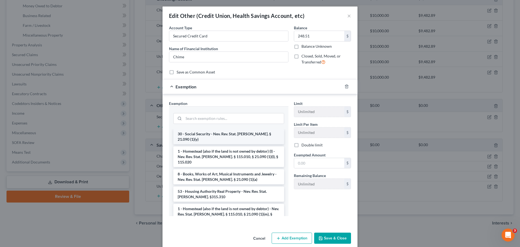
scroll to position [298, 0]
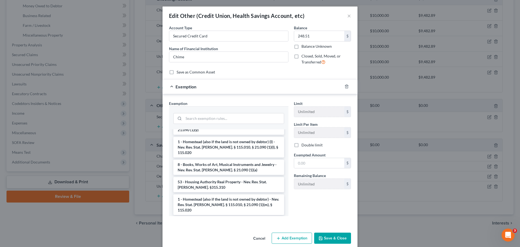
click at [224, 217] on li "14 - Wildcard - Nev. Rev. Stat. [PERSON_NAME]. § 21.090 (1)(z)" at bounding box center [228, 224] width 111 height 15
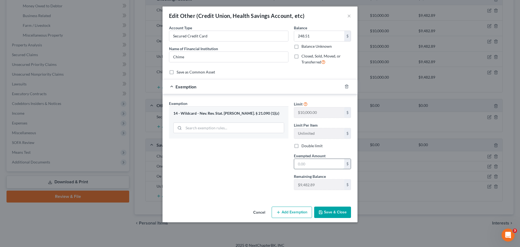
click at [317, 162] on input "text" at bounding box center [319, 164] width 50 height 10
type input "248.51"
drag, startPoint x: 245, startPoint y: 143, endPoint x: 257, endPoint y: 155, distance: 17.5
click at [246, 142] on div "Exemption Set must be selected for CA. Exemption * 14 - Wildcard - Nev. Rev. St…" at bounding box center [228, 148] width 125 height 94
click at [345, 209] on button "Save & Close" at bounding box center [332, 212] width 37 height 11
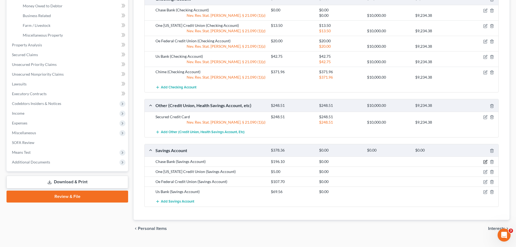
click at [485, 162] on icon "button" at bounding box center [486, 161] width 2 height 2
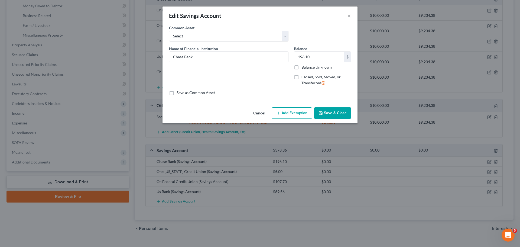
click at [297, 114] on button "Add Exemption" at bounding box center [292, 112] width 40 height 11
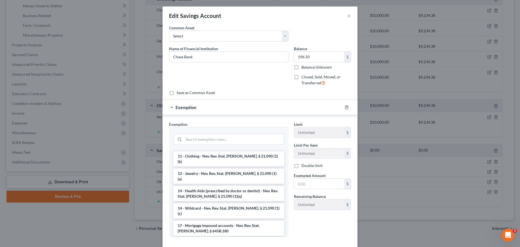
scroll to position [108, 0]
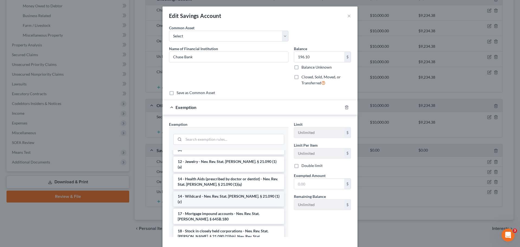
click at [255, 191] on li "14 - Wildcard - Nev. Rev. Stat. [PERSON_NAME]. § 21.090 (1)(z)" at bounding box center [228, 198] width 111 height 15
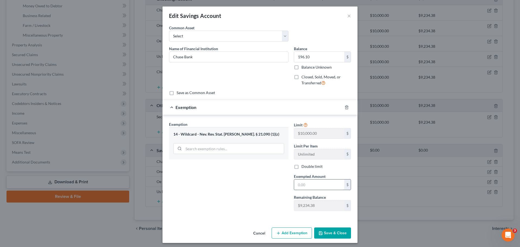
click at [303, 184] on input "text" at bounding box center [319, 184] width 50 height 10
type input "196.10"
drag, startPoint x: 234, startPoint y: 179, endPoint x: 240, endPoint y: 179, distance: 5.7
click at [236, 179] on div "Exemption Set must be selected for CA. Exemption * 14 - Wildcard - Nev. Rev. St…" at bounding box center [228, 168] width 125 height 94
click at [341, 230] on button "Save & Close" at bounding box center [332, 232] width 37 height 11
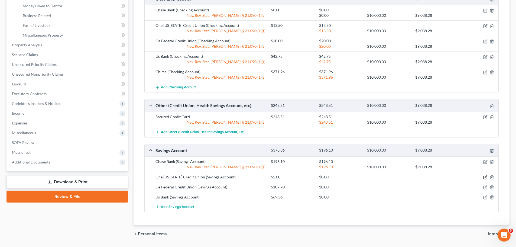
click at [486, 176] on icon "button" at bounding box center [486, 177] width 4 height 4
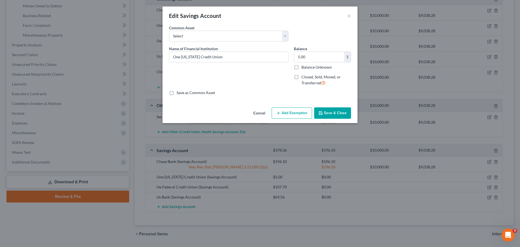
click at [302, 113] on button "Add Exemption" at bounding box center [292, 112] width 40 height 11
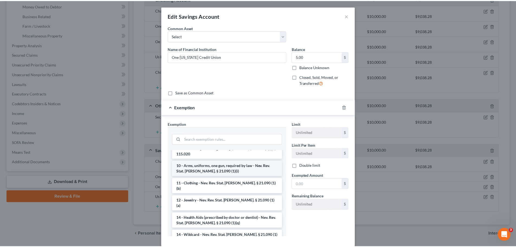
scroll to position [81, 0]
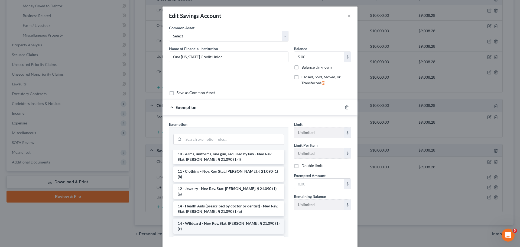
click at [236, 218] on li "14 - Wildcard - Nev. Rev. Stat. [PERSON_NAME]. § 21.090 (1)(z)" at bounding box center [228, 225] width 111 height 15
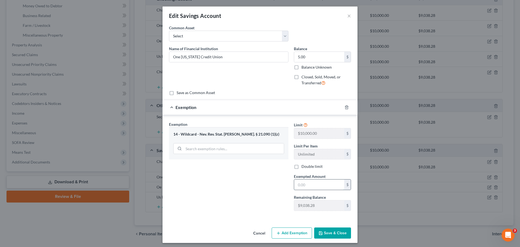
click at [318, 187] on input "text" at bounding box center [319, 184] width 50 height 10
type input "5.00"
click at [245, 188] on div "Exemption Set must be selected for CA. Exemption * 14 - Wildcard - Nev. Rev. St…" at bounding box center [228, 168] width 125 height 94
click at [323, 238] on button "Save & Close" at bounding box center [332, 232] width 37 height 11
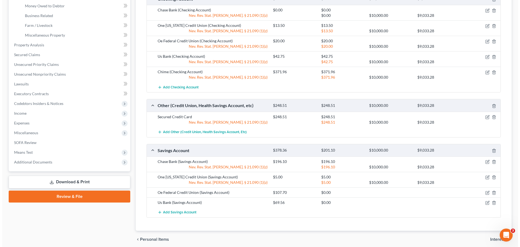
scroll to position [184, 0]
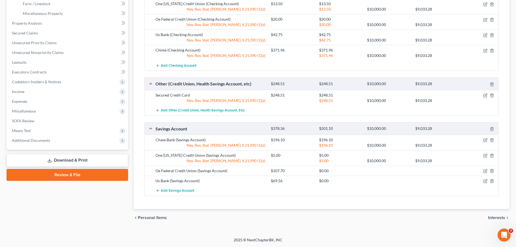
click at [485, 169] on div at bounding box center [480, 170] width 38 height 5
click at [485, 172] on icon "button" at bounding box center [486, 171] width 4 height 4
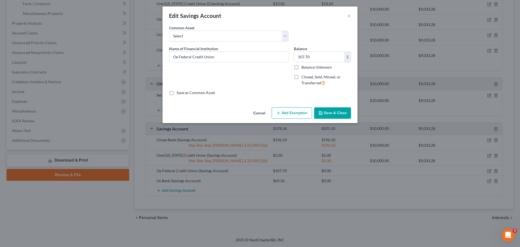
click at [289, 112] on button "Add Exemption" at bounding box center [292, 112] width 40 height 11
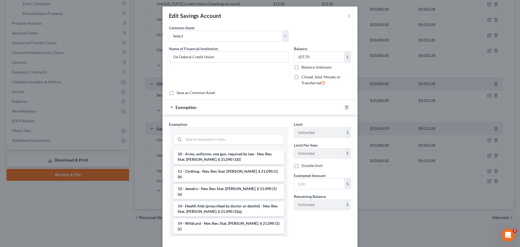
scroll to position [108, 0]
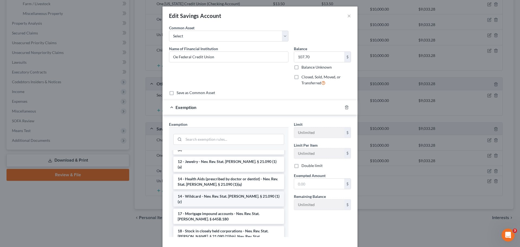
click at [237, 191] on li "14 - Wildcard - Nev. Rev. Stat. [PERSON_NAME]. § 21.090 (1)(z)" at bounding box center [228, 198] width 111 height 15
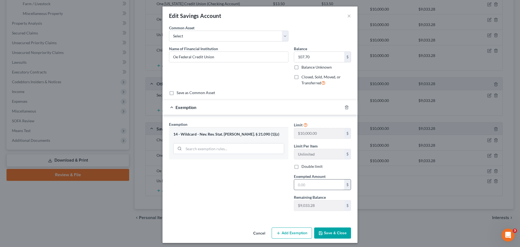
click at [311, 186] on input "text" at bounding box center [319, 184] width 50 height 10
type input "107.70"
click at [234, 171] on div "Exemption Set must be selected for CA. Exemption * 14 - Wildcard - Nev. Rev. St…" at bounding box center [228, 168] width 125 height 94
click at [332, 233] on button "Save & Close" at bounding box center [332, 232] width 37 height 11
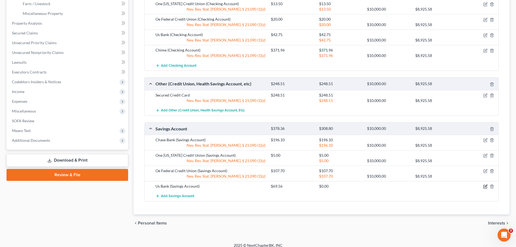
click at [485, 188] on icon "button" at bounding box center [486, 186] width 4 height 4
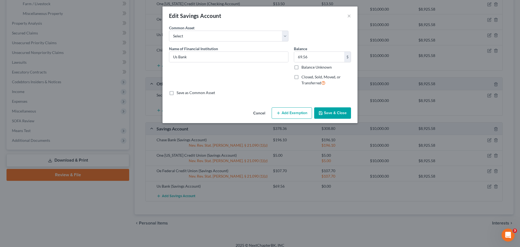
click at [297, 113] on button "Add Exemption" at bounding box center [292, 112] width 40 height 11
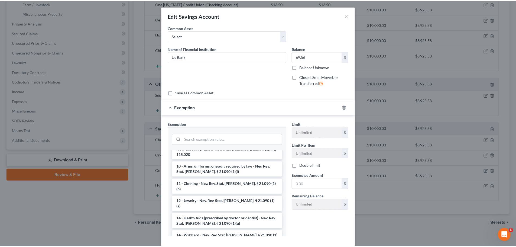
scroll to position [81, 0]
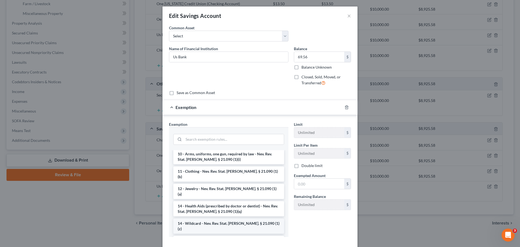
click at [236, 218] on li "14 - Wildcard - Nev. Rev. Stat. [PERSON_NAME]. § 21.090 (1)(z)" at bounding box center [228, 225] width 111 height 15
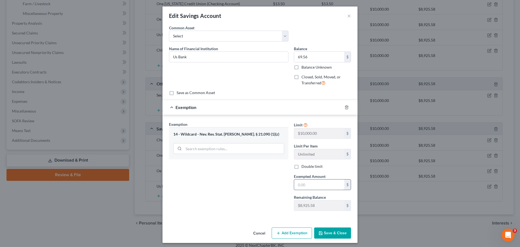
click at [308, 187] on input "text" at bounding box center [319, 184] width 50 height 10
type input "69.56"
drag, startPoint x: 233, startPoint y: 193, endPoint x: 289, endPoint y: 212, distance: 58.5
click at [234, 193] on div "Exemption Set must be selected for CA. Exemption * 14 - Wildcard - Nev. Rev. St…" at bounding box center [228, 168] width 125 height 94
click at [332, 230] on button "Save & Close" at bounding box center [332, 232] width 37 height 11
